Goal: Entertainment & Leisure: Consume media (video, audio)

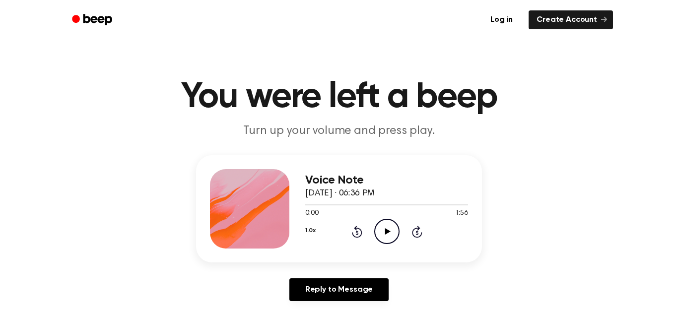
click at [393, 231] on icon "Play Audio" at bounding box center [386, 231] width 25 height 25
click at [388, 227] on icon "Pause Audio" at bounding box center [386, 231] width 25 height 25
click at [388, 227] on icon "Play Audio" at bounding box center [386, 231] width 25 height 25
click at [491, 206] on div "Voice Note October 9, 2025 · 06:36 PM 0:32 1:56 Your browser does not support t…" at bounding box center [339, 232] width 654 height 154
click at [388, 238] on icon "Play Audio" at bounding box center [386, 231] width 25 height 25
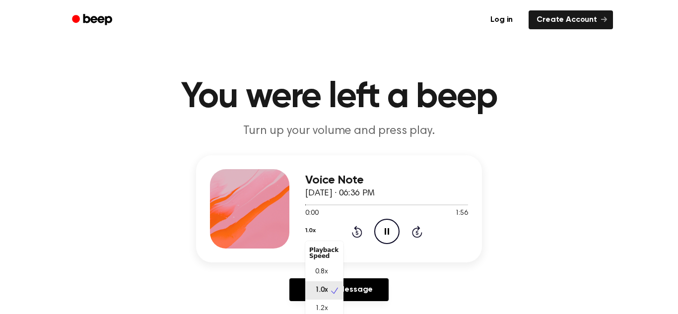
click at [313, 230] on button "1.0x" at bounding box center [310, 230] width 10 height 17
click at [326, 309] on span "1.2x" at bounding box center [321, 309] width 12 height 10
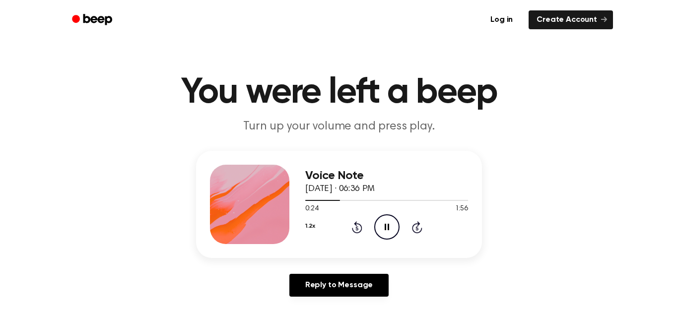
click at [391, 221] on icon "Pause Audio" at bounding box center [386, 226] width 25 height 25
click at [385, 232] on icon "Play Audio" at bounding box center [386, 226] width 25 height 25
click at [385, 232] on icon "Pause Audio" at bounding box center [386, 226] width 25 height 25
click at [385, 229] on icon at bounding box center [387, 227] width 5 height 6
click at [385, 227] on icon at bounding box center [387, 227] width 4 height 6
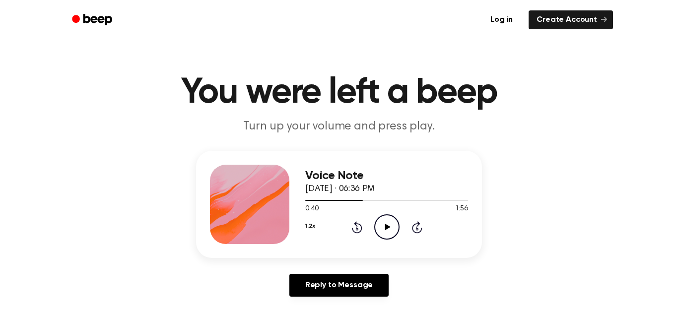
click at [384, 231] on icon "Play Audio" at bounding box center [386, 226] width 25 height 25
click at [387, 227] on icon "Pause Audio" at bounding box center [386, 226] width 25 height 25
